Goal: Find contact information: Find contact information

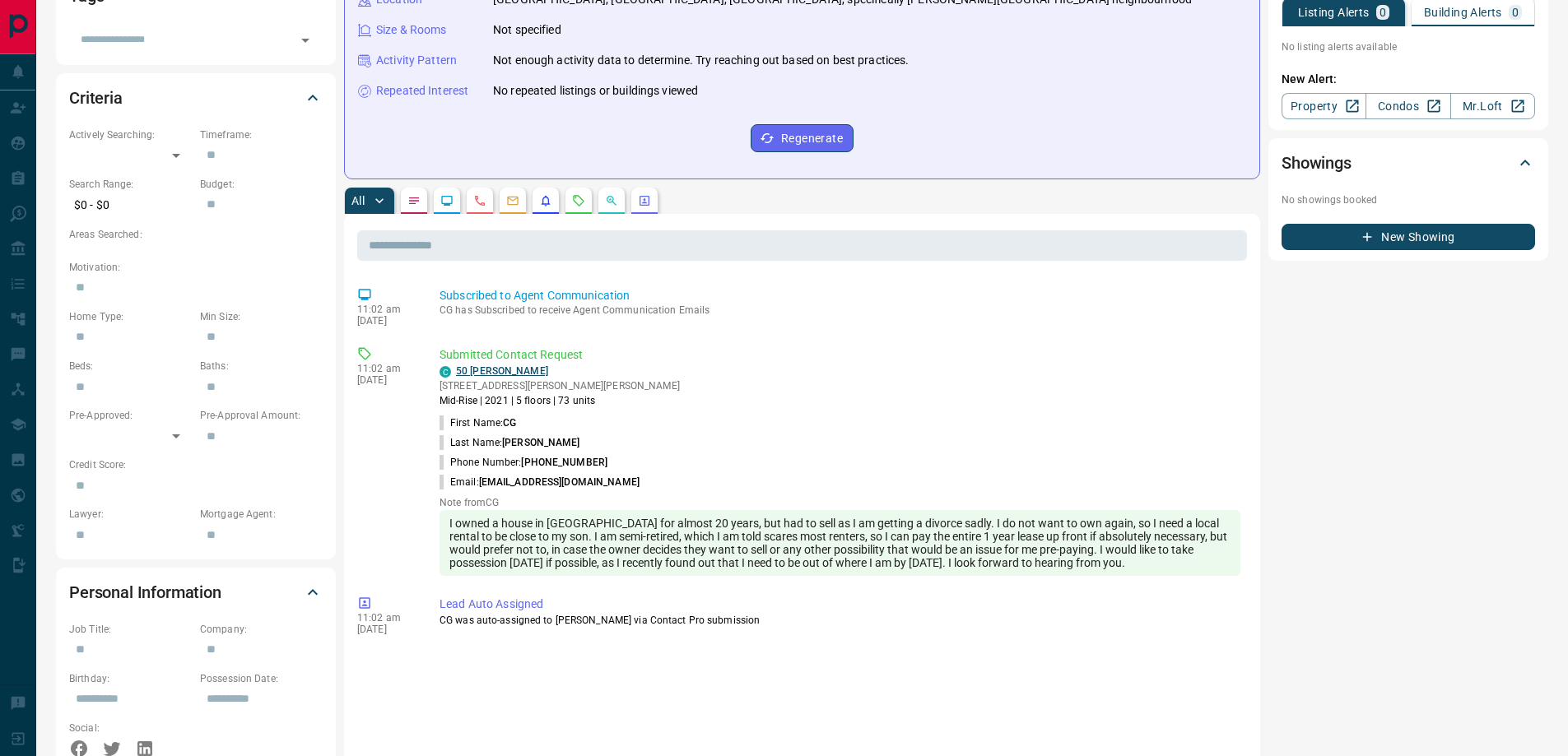
scroll to position [494, 0]
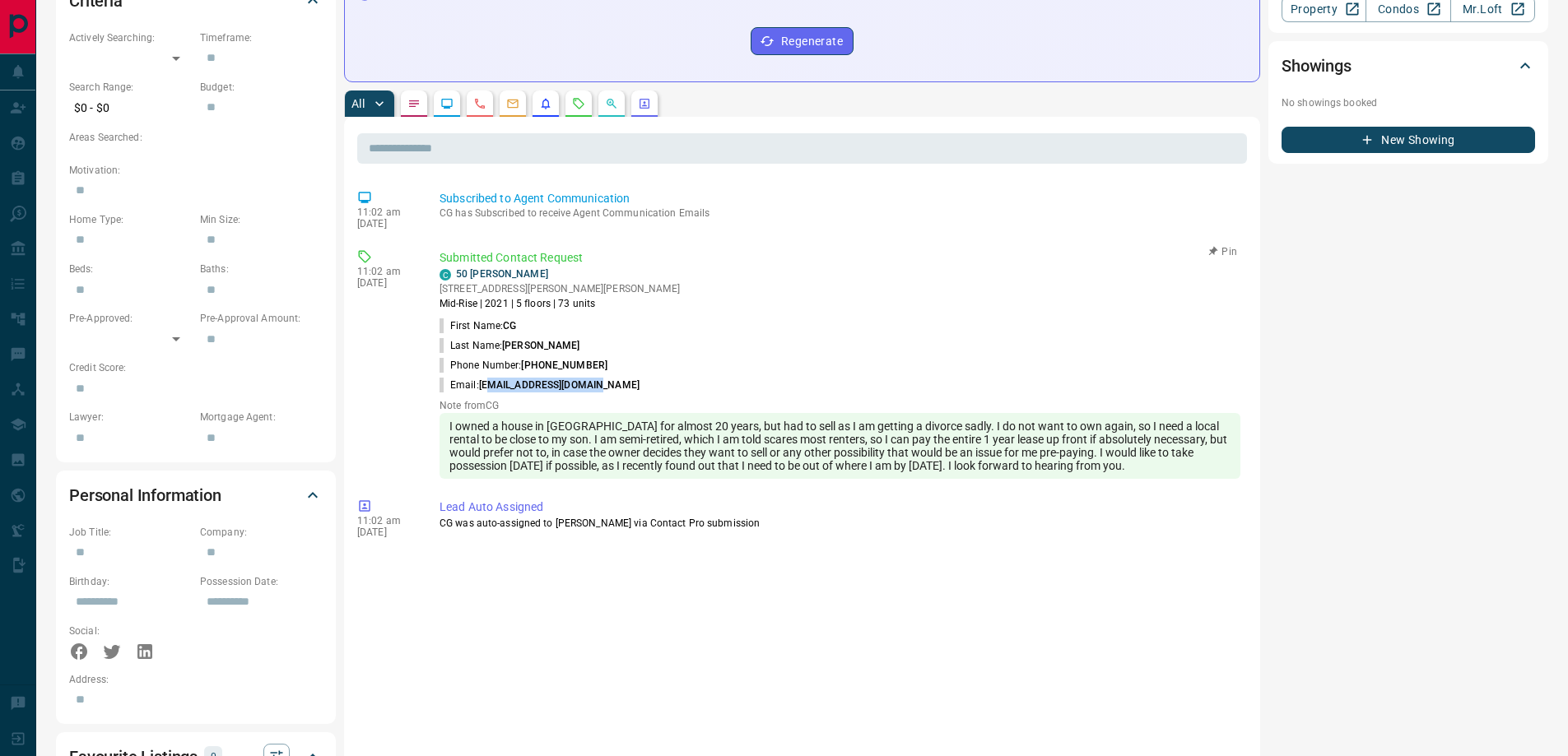
drag, startPoint x: 617, startPoint y: 388, endPoint x: 497, endPoint y: 389, distance: 120.0
click at [497, 389] on li "Email: [EMAIL_ADDRESS][DOMAIN_NAME]" at bounding box center [840, 385] width 801 height 20
click at [637, 311] on div "C 50 [PERSON_NAME] Condos [STREET_ADDRESS][PERSON_NAME][PERSON_NAME] Mid-Rise |…" at bounding box center [840, 289] width 801 height 44
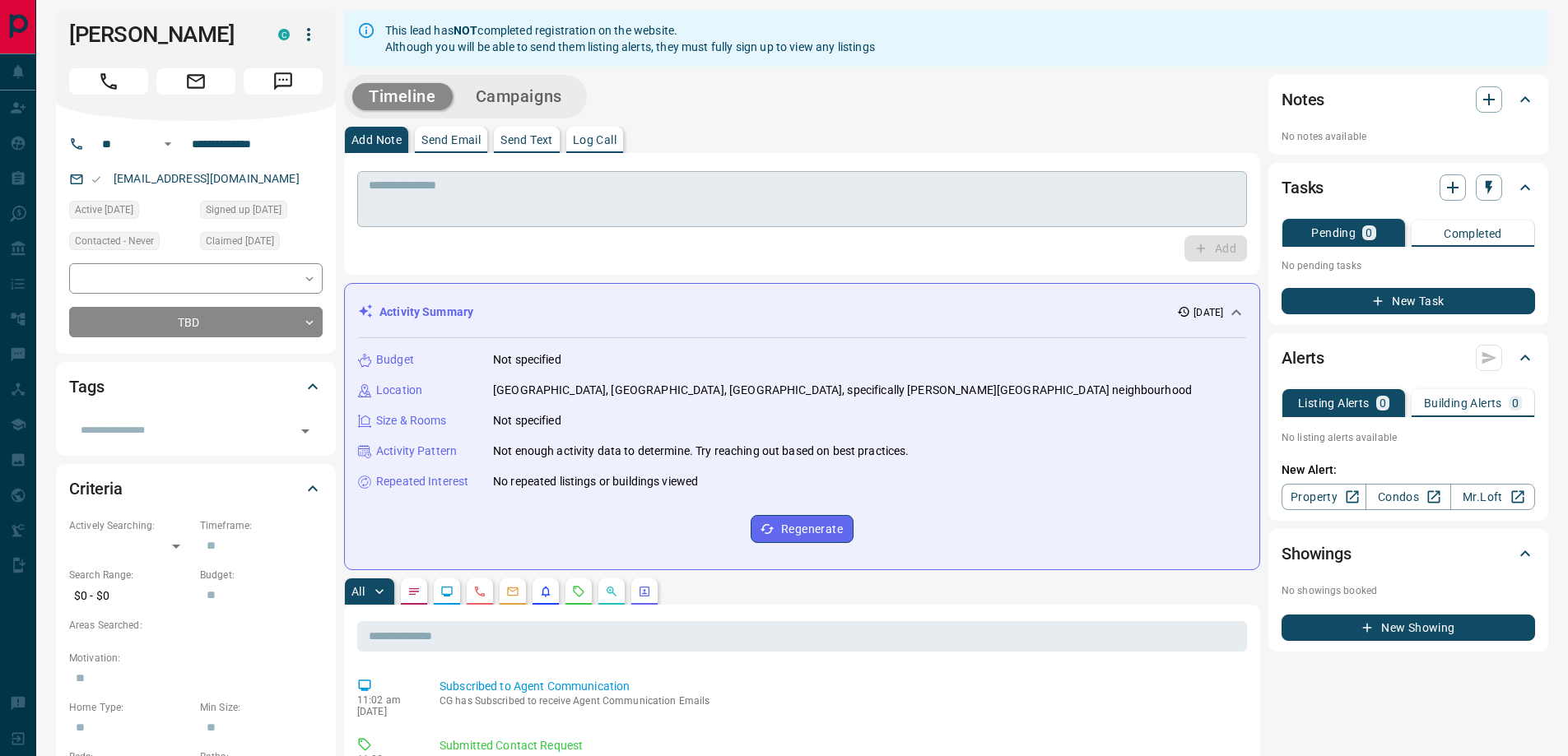
scroll to position [0, 0]
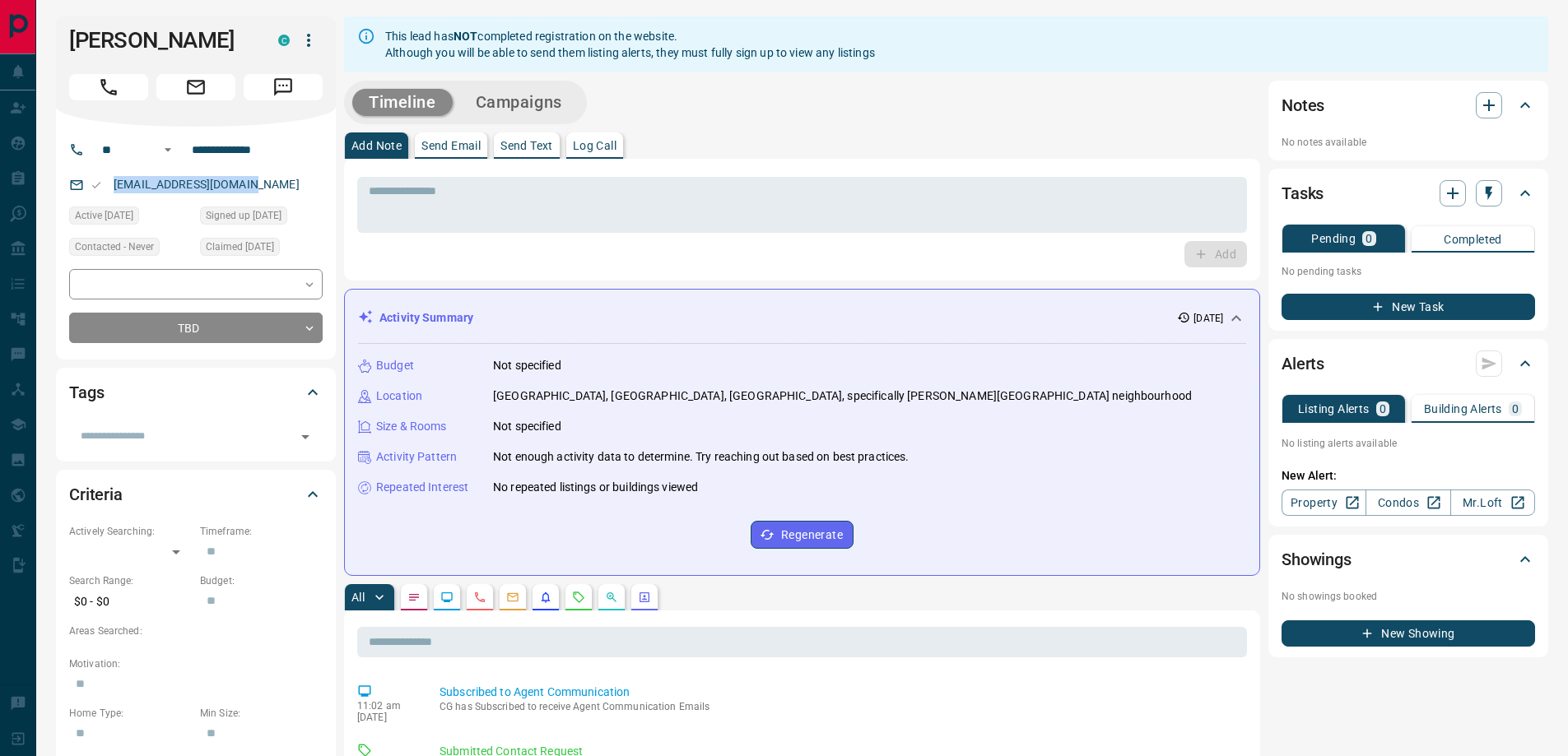
drag, startPoint x: 299, startPoint y: 184, endPoint x: 108, endPoint y: 180, distance: 191.0
click at [108, 180] on div "[EMAIL_ADDRESS][DOMAIN_NAME]" at bounding box center [196, 184] width 254 height 27
copy link "[EMAIL_ADDRESS][DOMAIN_NAME]"
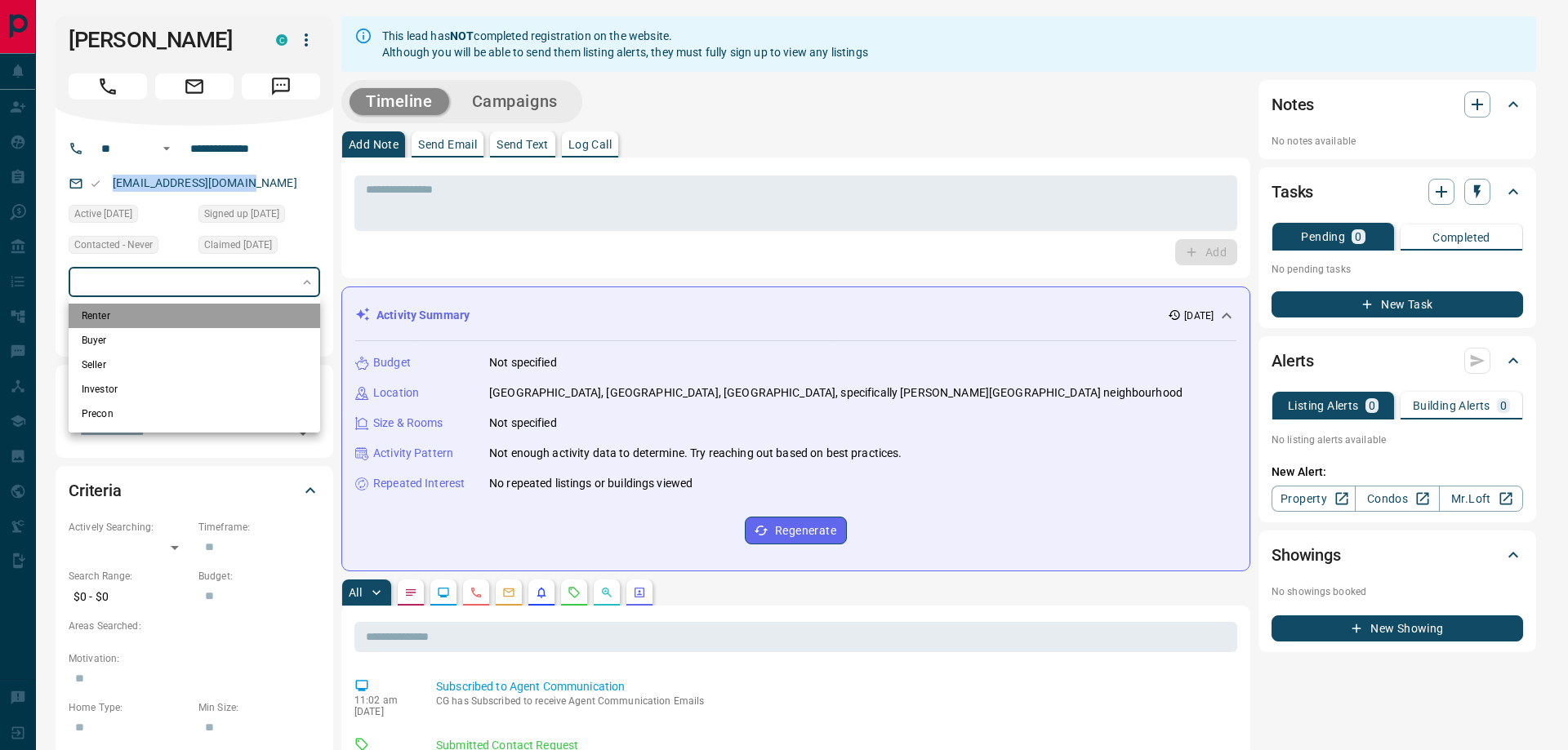
click at [243, 314] on li "Renter" at bounding box center [194, 316] width 252 height 24
type input "**********"
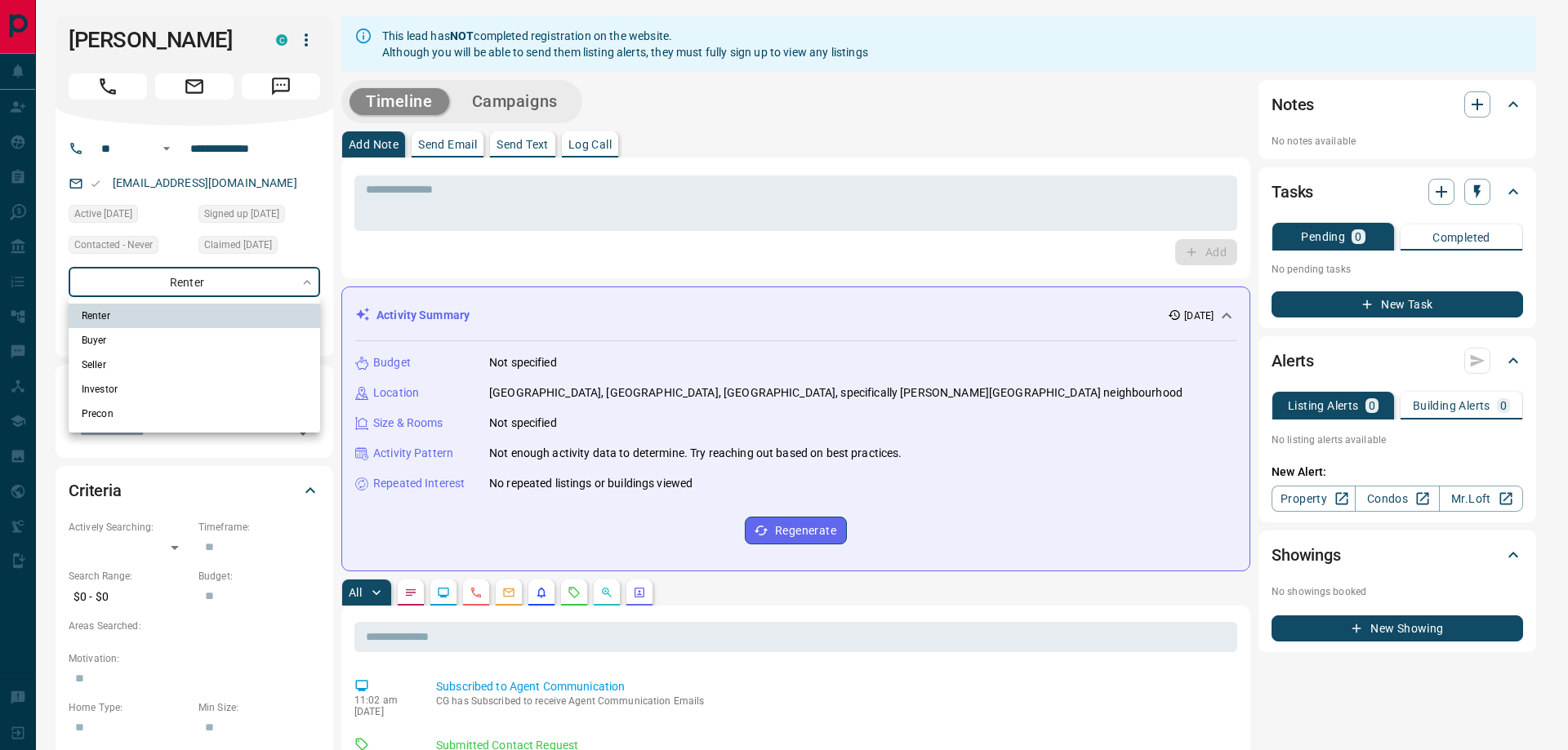
click at [468, 242] on div at bounding box center [784, 375] width 1568 height 750
